Goal: Task Accomplishment & Management: Use online tool/utility

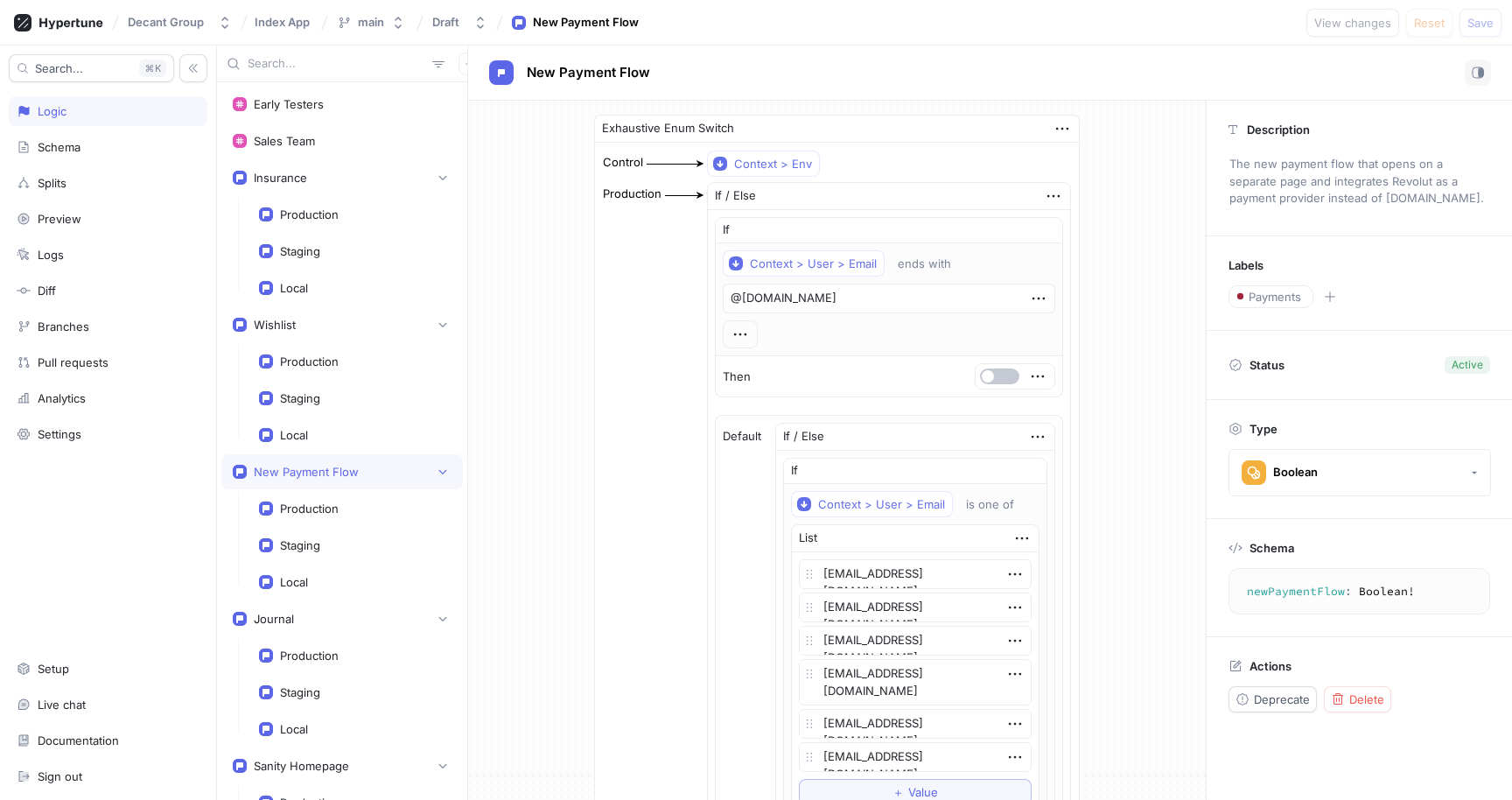
type textarea "x"
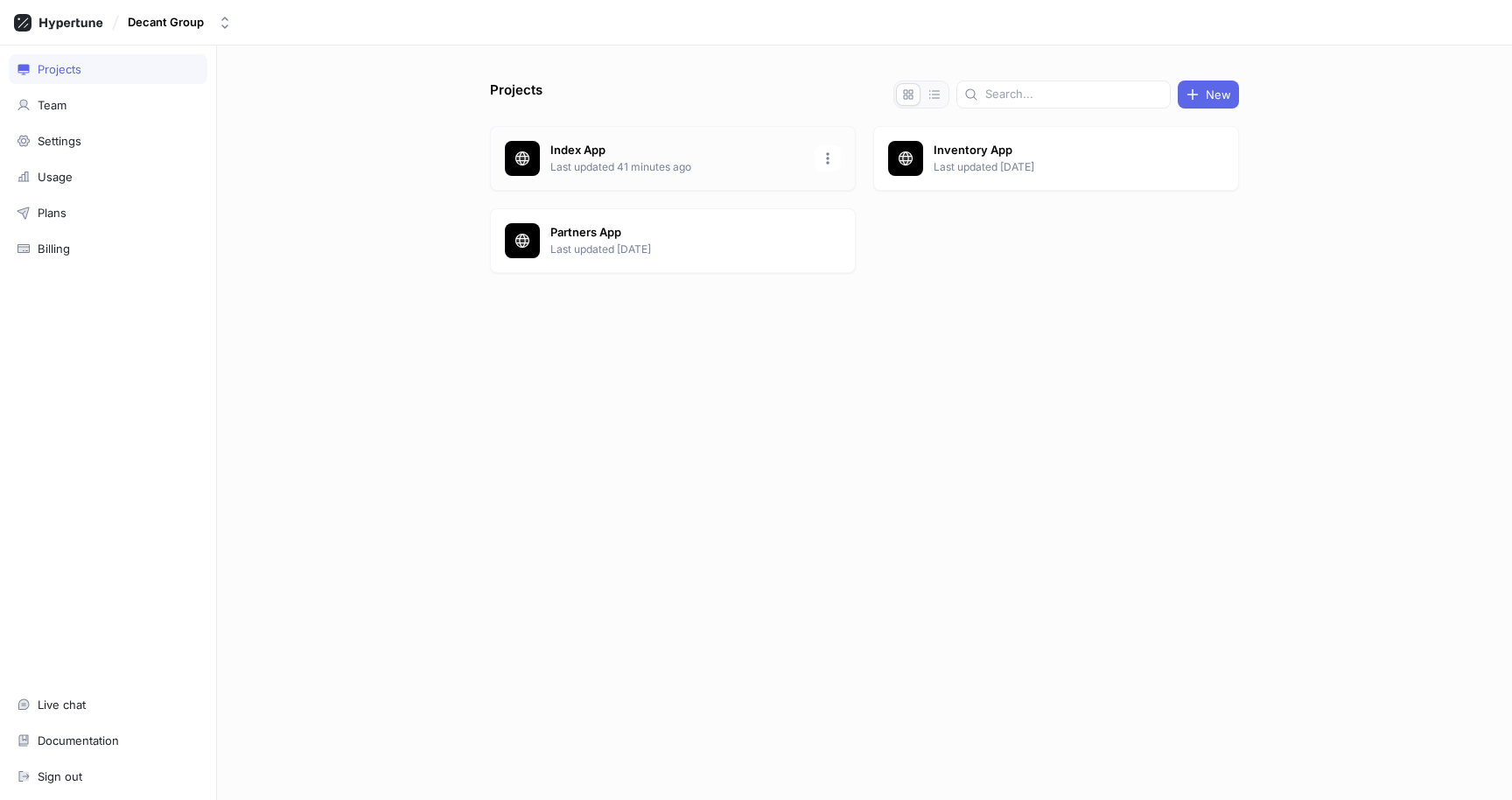
click at [593, 166] on p "Last updated 41 minutes ago" at bounding box center [678, 167] width 254 height 15
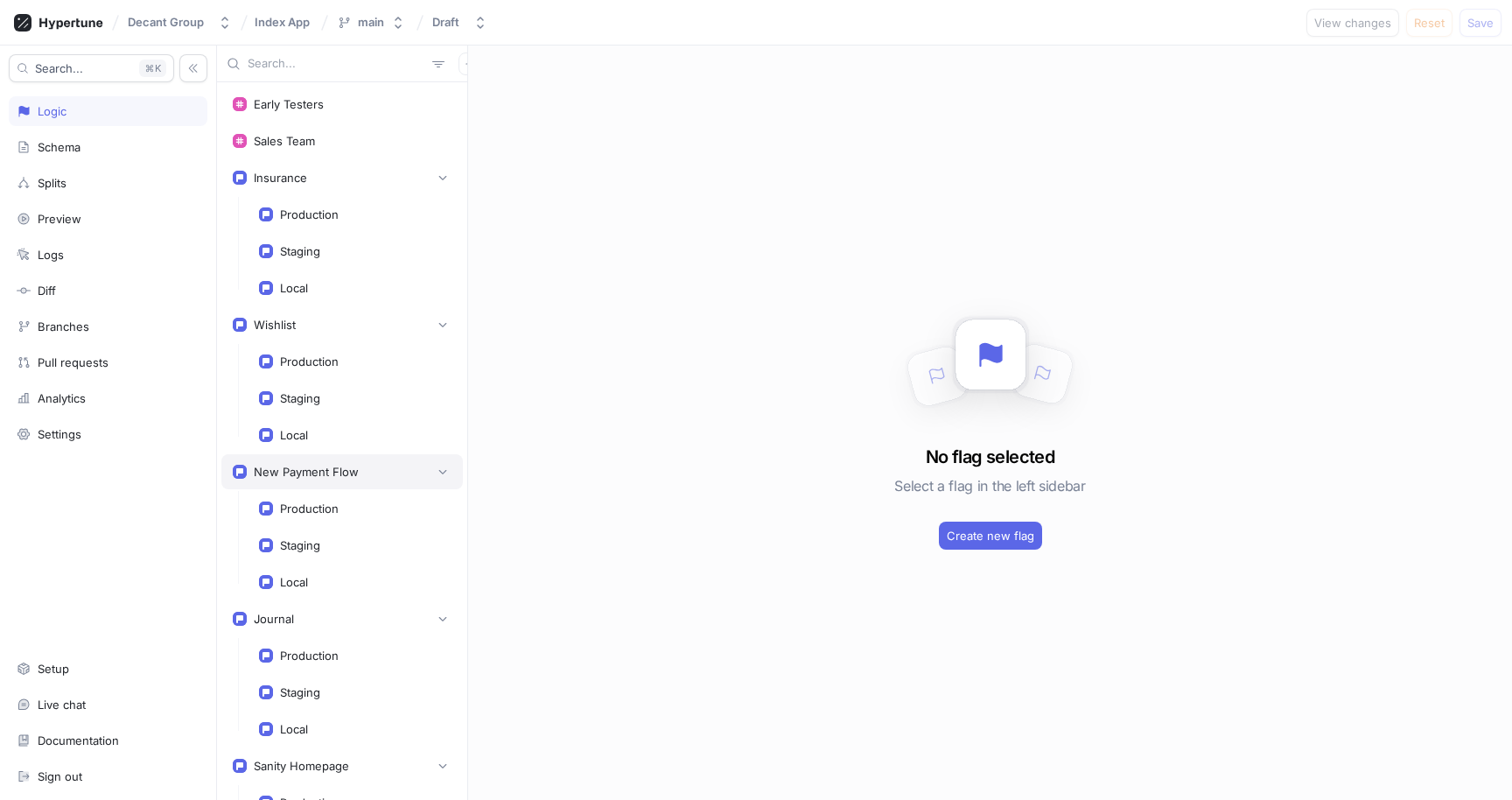
click at [329, 462] on div "New Payment Flow" at bounding box center [342, 471] width 242 height 35
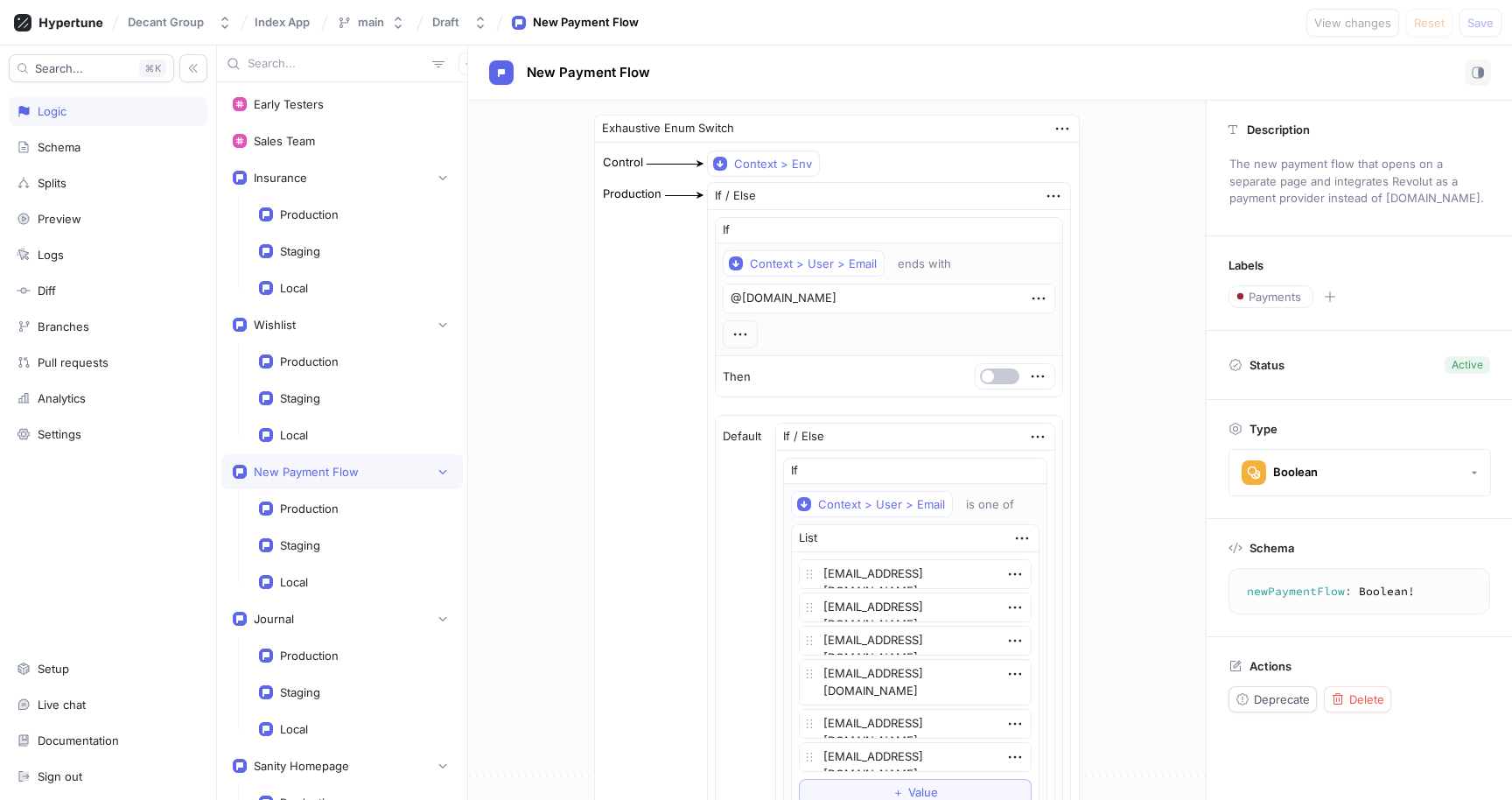
scroll to position [190, 0]
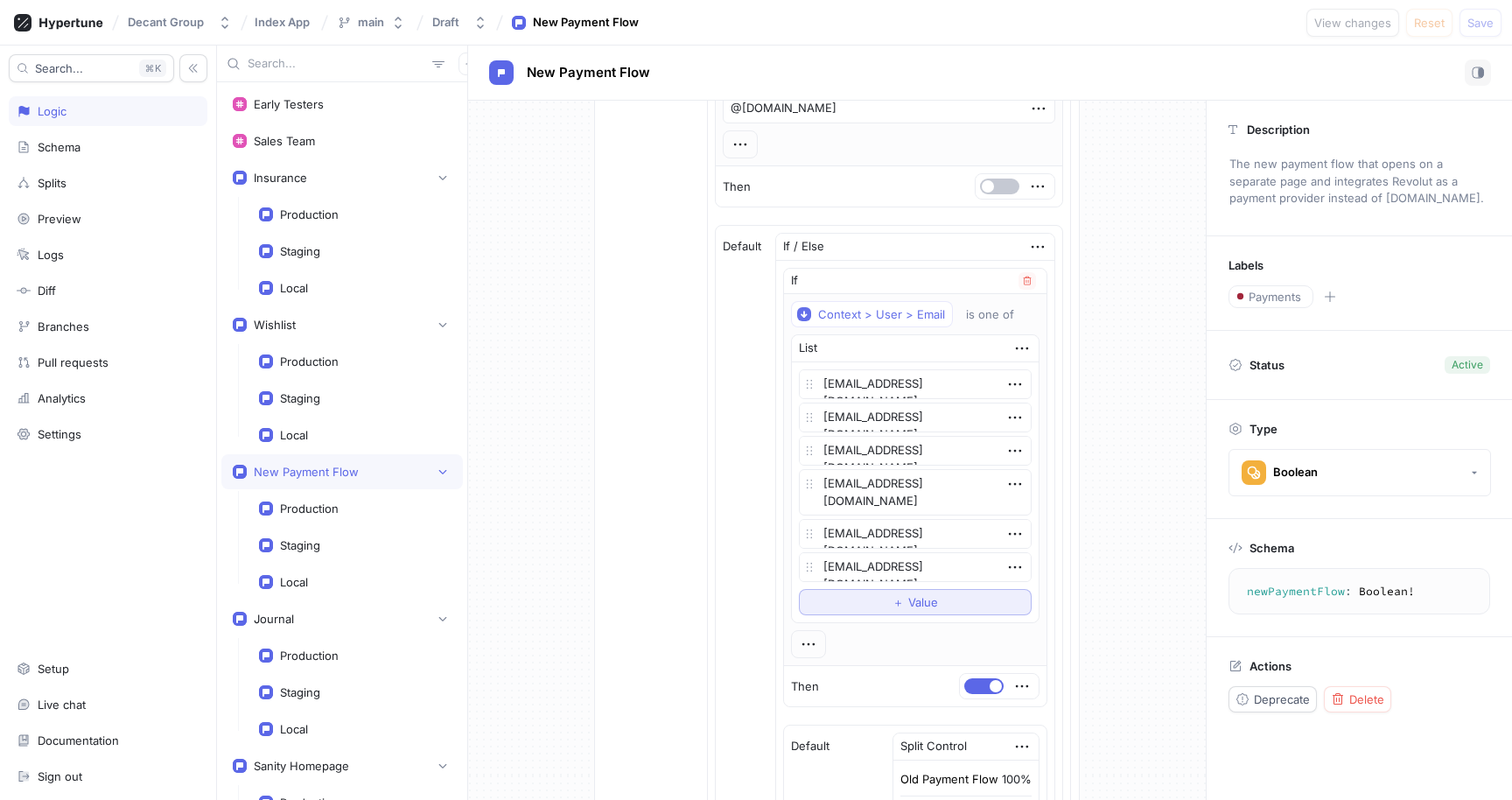
click at [882, 597] on button "＋ Value" at bounding box center [916, 601] width 233 height 26
click at [877, 608] on textarea at bounding box center [916, 600] width 233 height 30
type textarea "x"
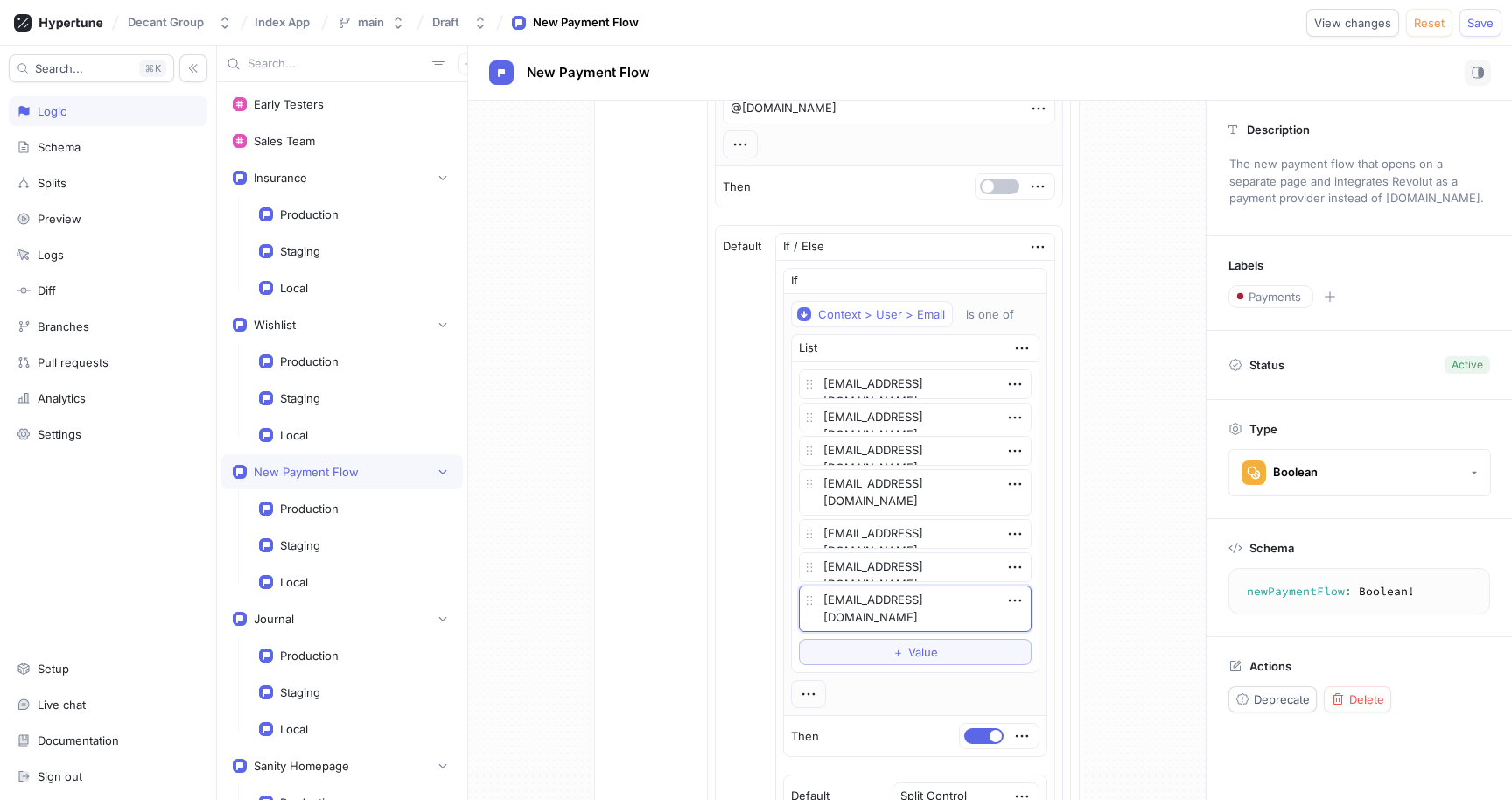
type textarea "[EMAIL_ADDRESS][DOMAIN_NAME]"
click at [1098, 596] on div "Exhaustive Enum Switch Control Context > Env Production If / Else If Context > …" at bounding box center [837, 743] width 738 height 1663
click at [1477, 29] on button "Save" at bounding box center [1480, 22] width 42 height 28
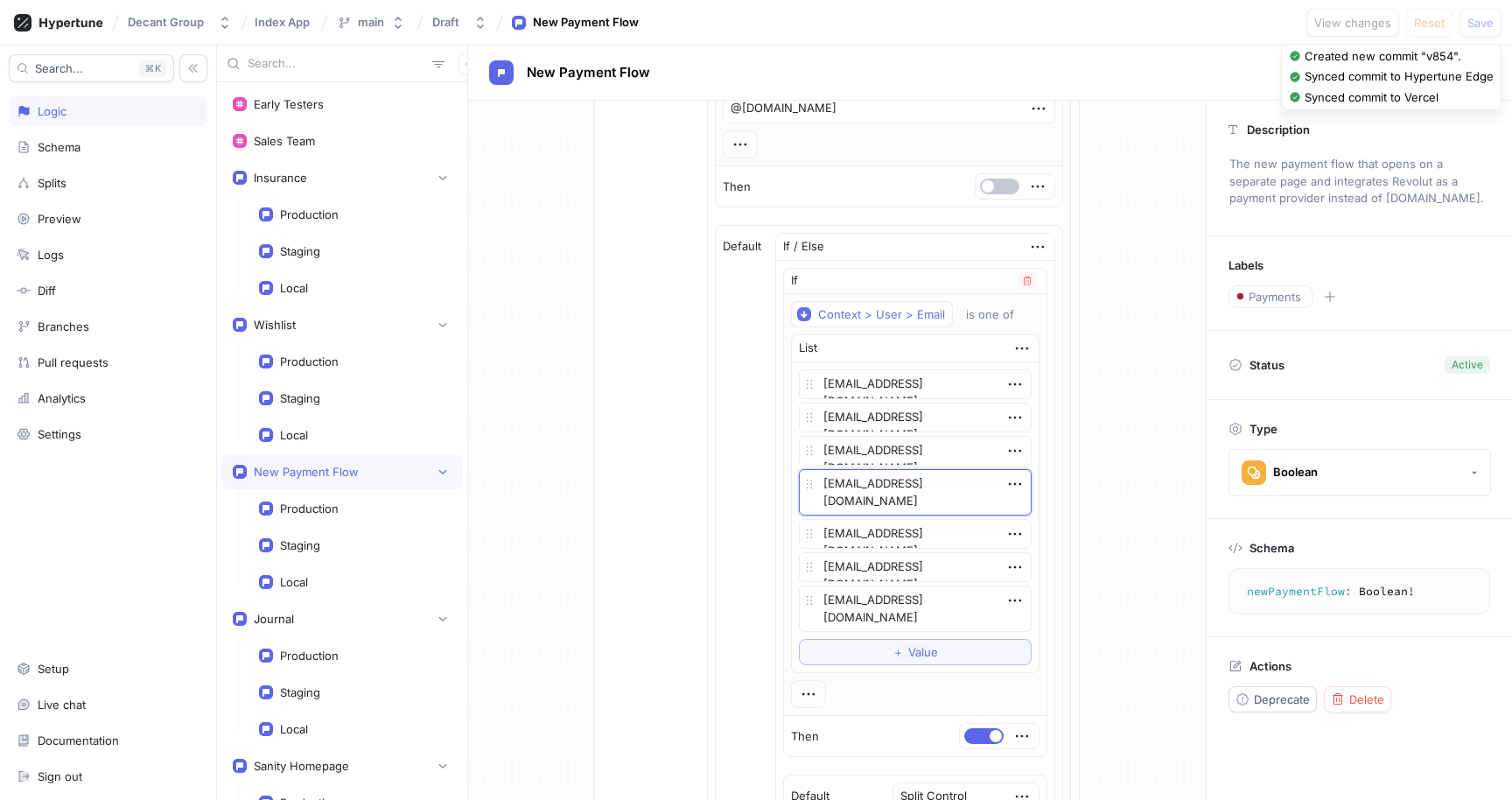
click at [889, 486] on textarea "[EMAIL_ADDRESS][DOMAIN_NAME]" at bounding box center [916, 492] width 233 height 47
type textarea "x"
click at [1100, 391] on div "Exhaustive Enum Switch Control Context > Env Production If / Else If Context > …" at bounding box center [837, 743] width 738 height 1663
